Goal: Navigation & Orientation: Find specific page/section

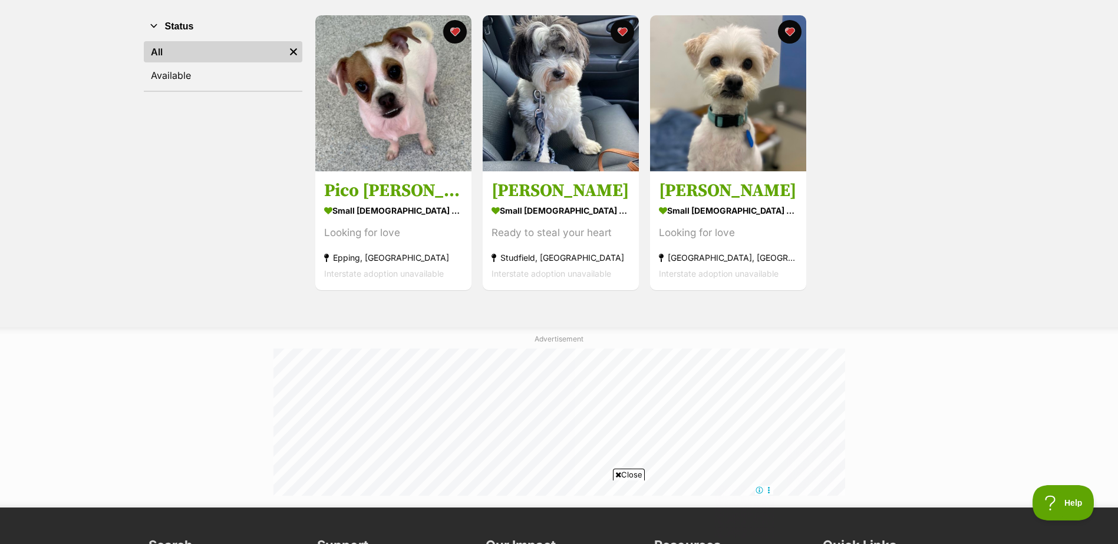
scroll to position [177, 0]
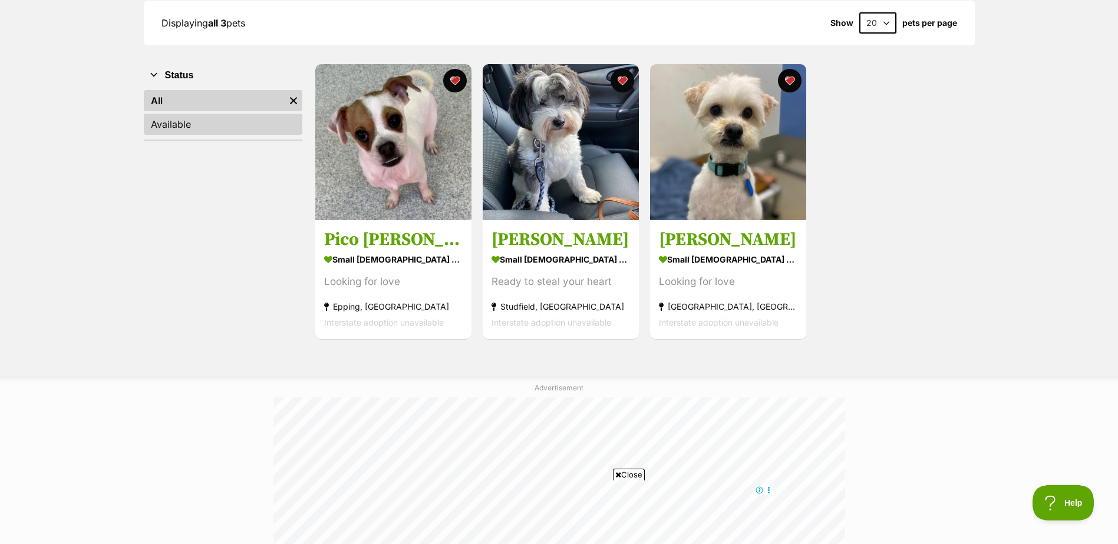
click at [159, 117] on link "Available" at bounding box center [223, 124] width 158 height 21
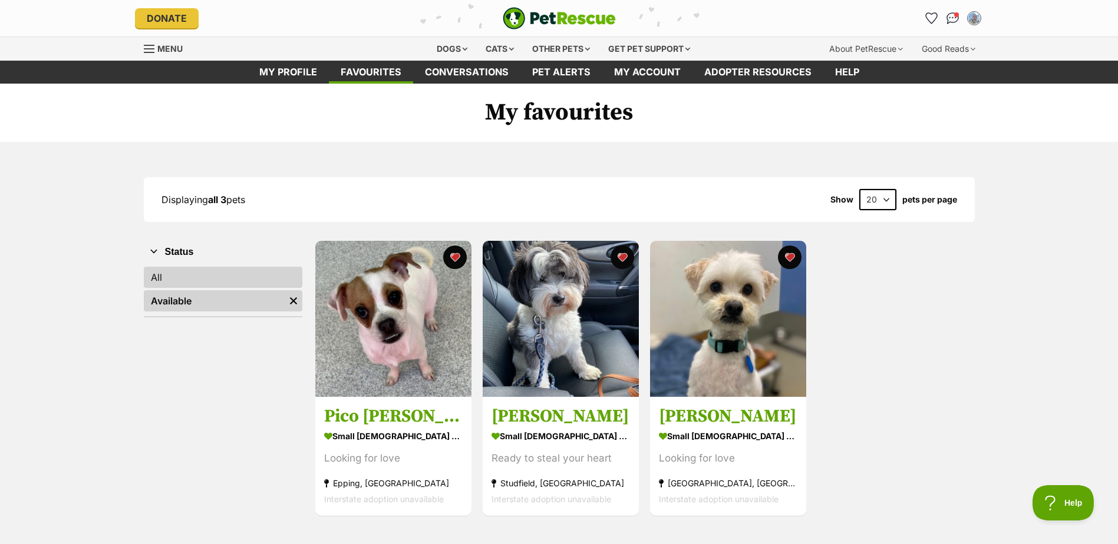
click at [163, 275] on link "All" at bounding box center [223, 277] width 158 height 21
click at [166, 47] on span "Menu" at bounding box center [169, 49] width 25 height 10
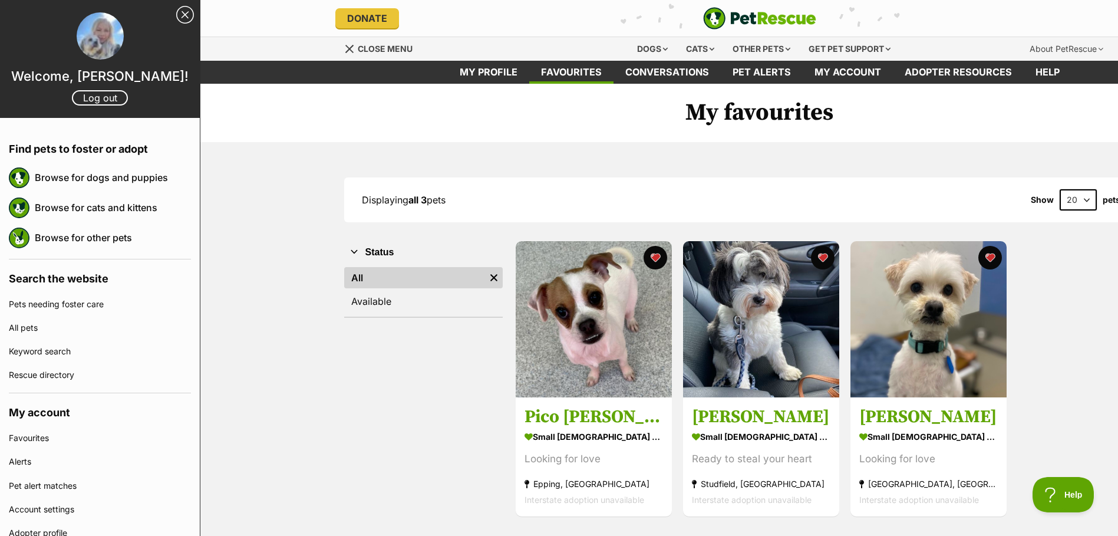
click at [176, 6] on link "Close Sidebar" at bounding box center [185, 15] width 18 height 18
